Goal: Information Seeking & Learning: Check status

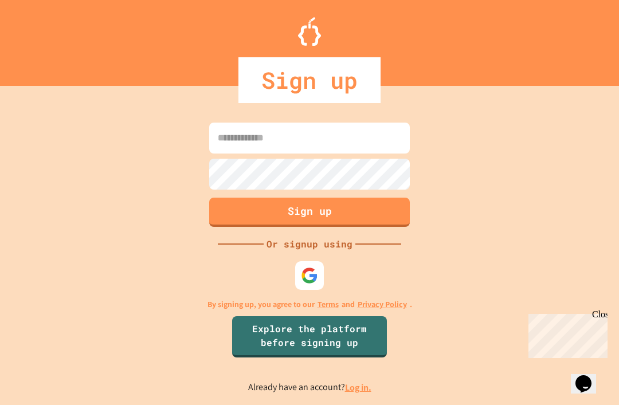
click at [362, 154] on input at bounding box center [309, 138] width 201 height 31
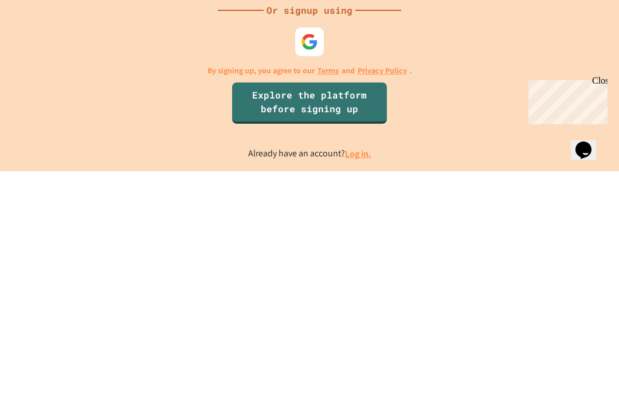
scroll to position [37, 0]
click at [359, 382] on link "Log in." at bounding box center [358, 388] width 26 height 12
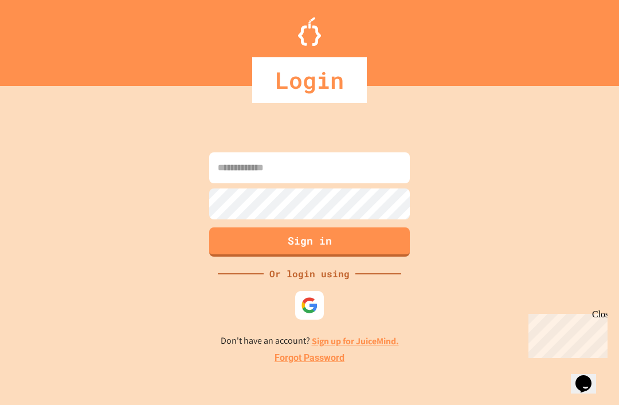
click at [351, 152] on input at bounding box center [309, 167] width 201 height 31
click at [360, 152] on input at bounding box center [309, 167] width 201 height 31
type input "**********"
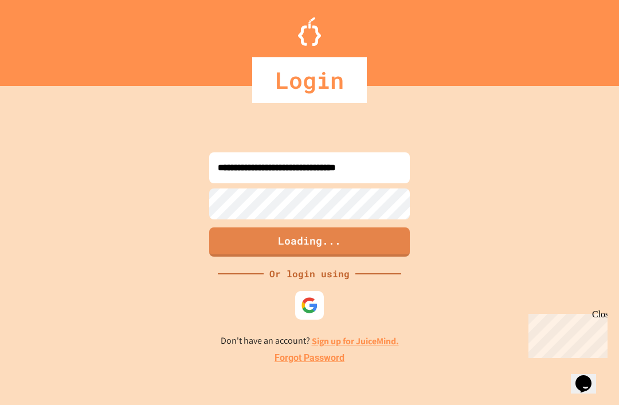
scroll to position [2, 0]
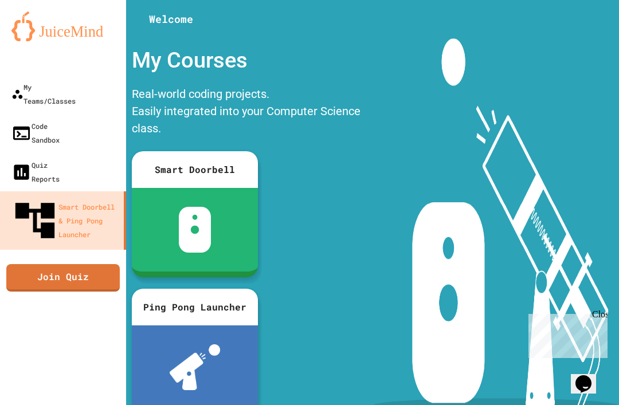
click at [99, 88] on link "My Teams/Classes" at bounding box center [63, 94] width 126 height 39
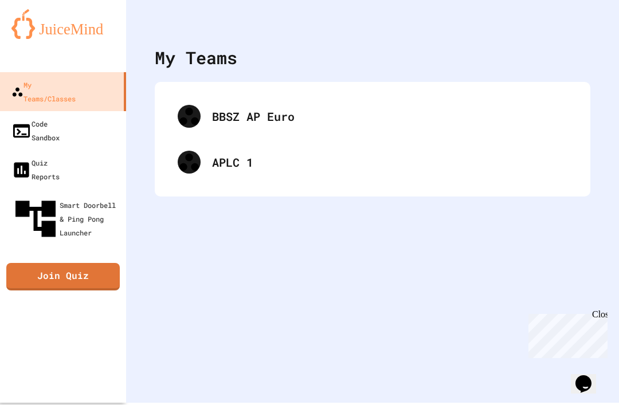
click at [289, 154] on div "APLC 1" at bounding box center [389, 162] width 355 height 17
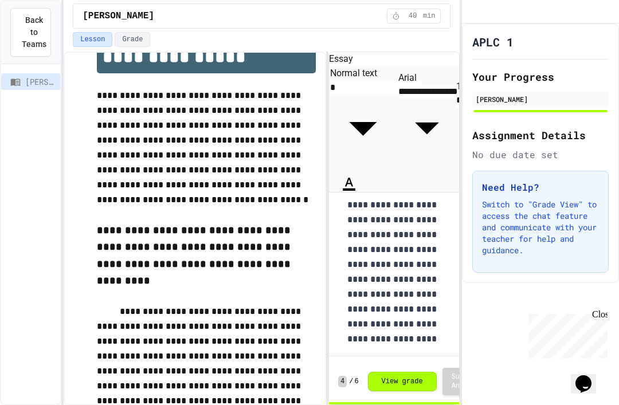
scroll to position [566, 0]
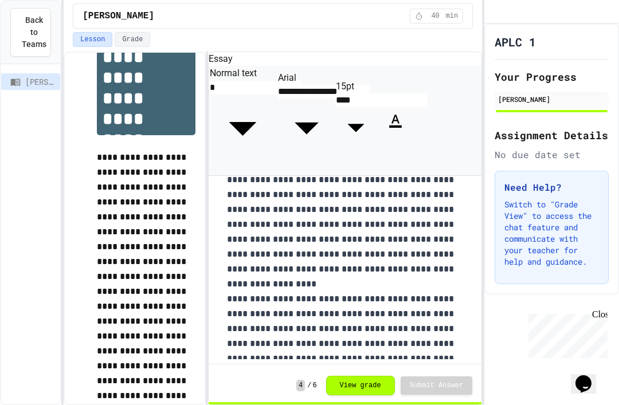
click at [367, 378] on button "View grade" at bounding box center [360, 385] width 69 height 19
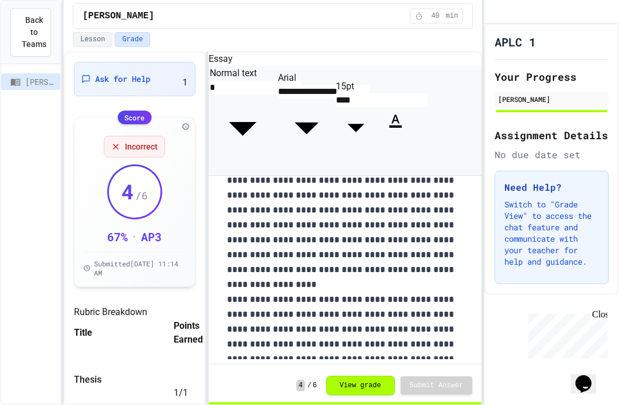
click at [179, 69] on div "Ask for Help 1" at bounding box center [134, 78] width 107 height 19
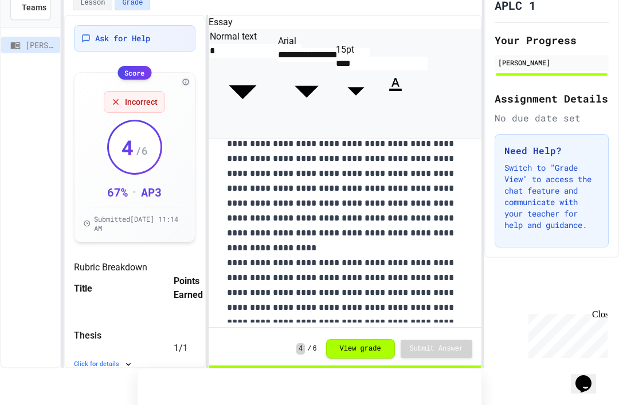
scroll to position [1, 0]
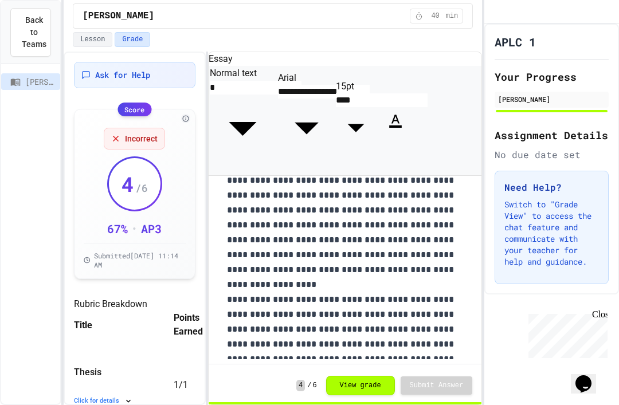
scroll to position [453, 0]
